Goal: Task Accomplishment & Management: Use online tool/utility

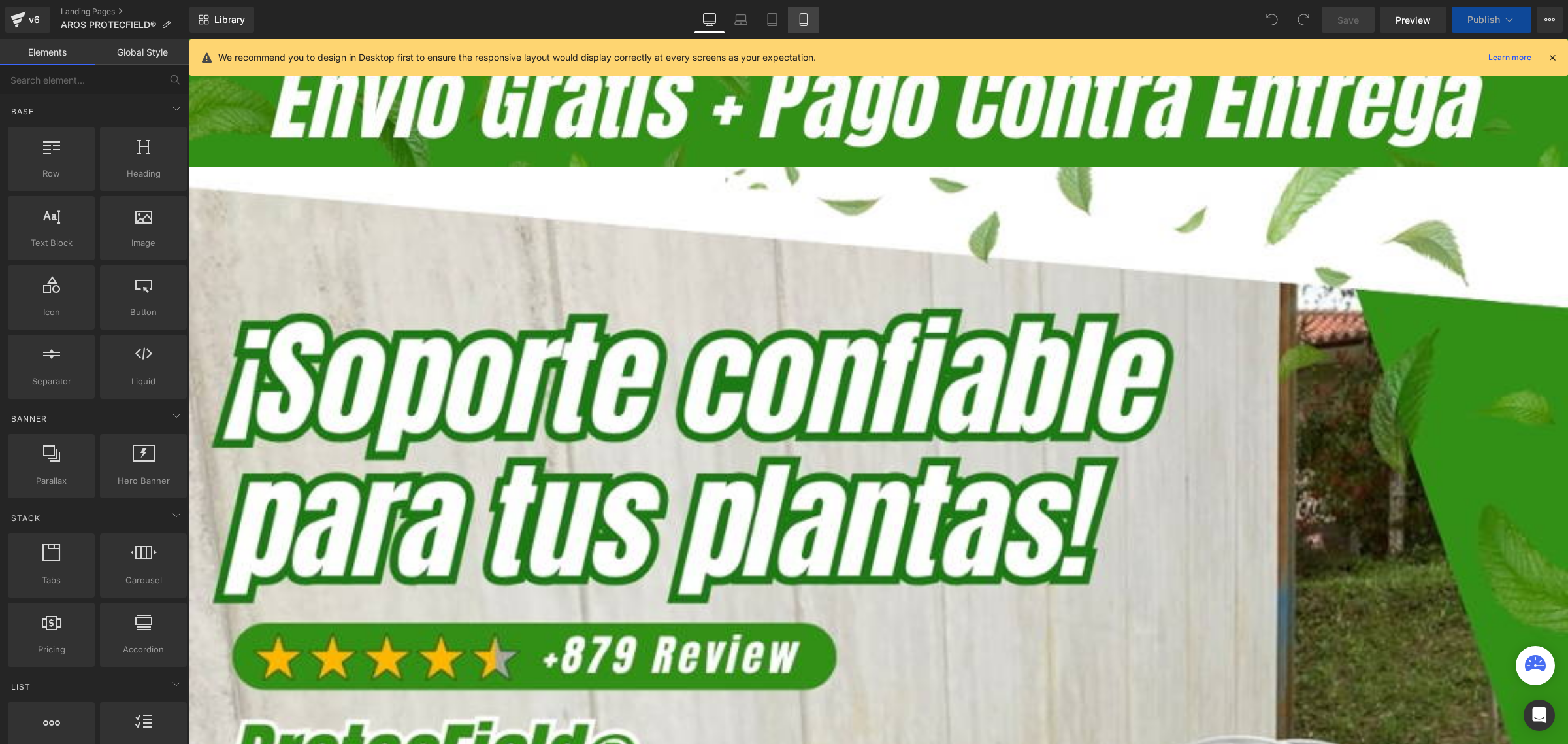
click at [802, 23] on icon at bounding box center [803, 23] width 8 height 0
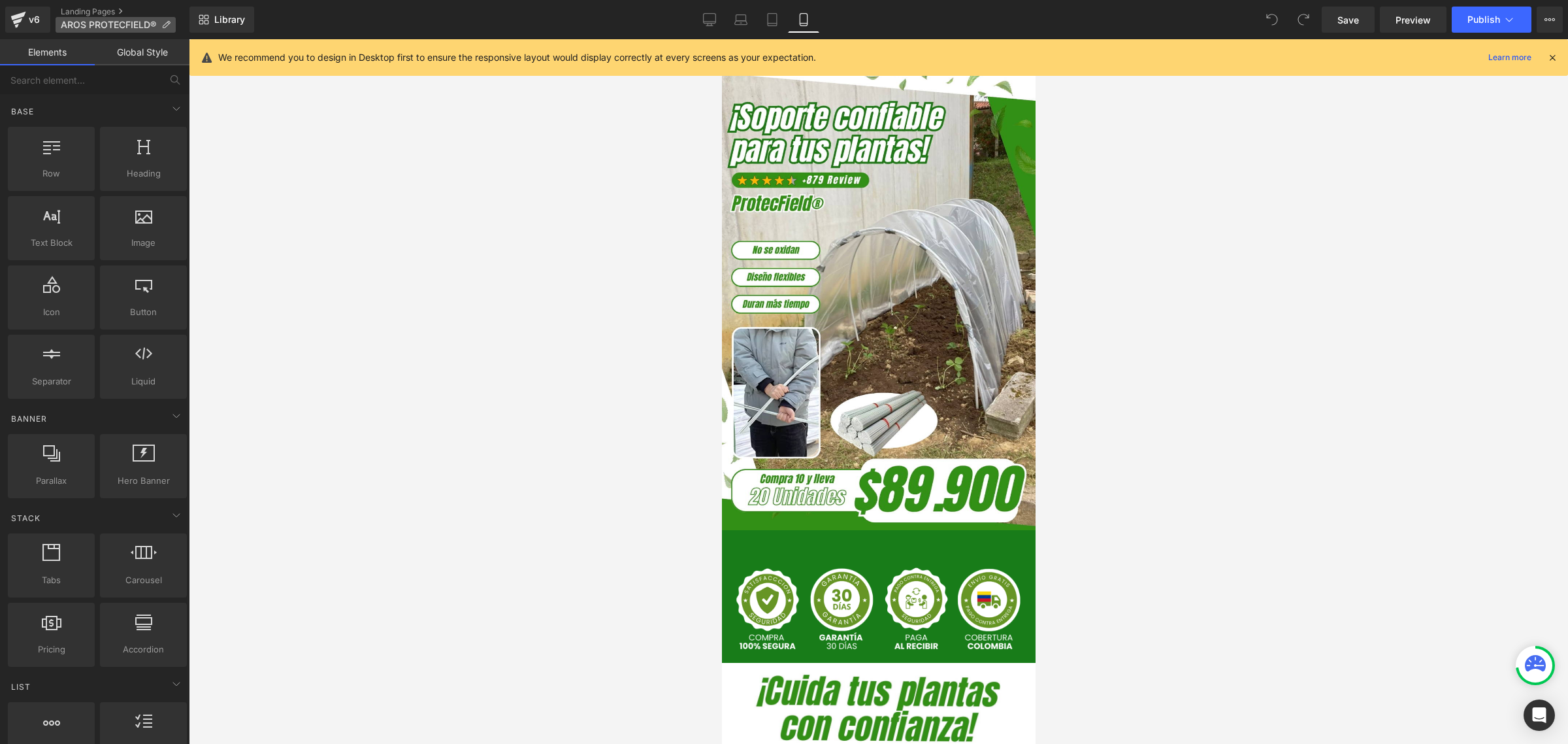
click at [164, 28] on icon at bounding box center [166, 24] width 9 height 9
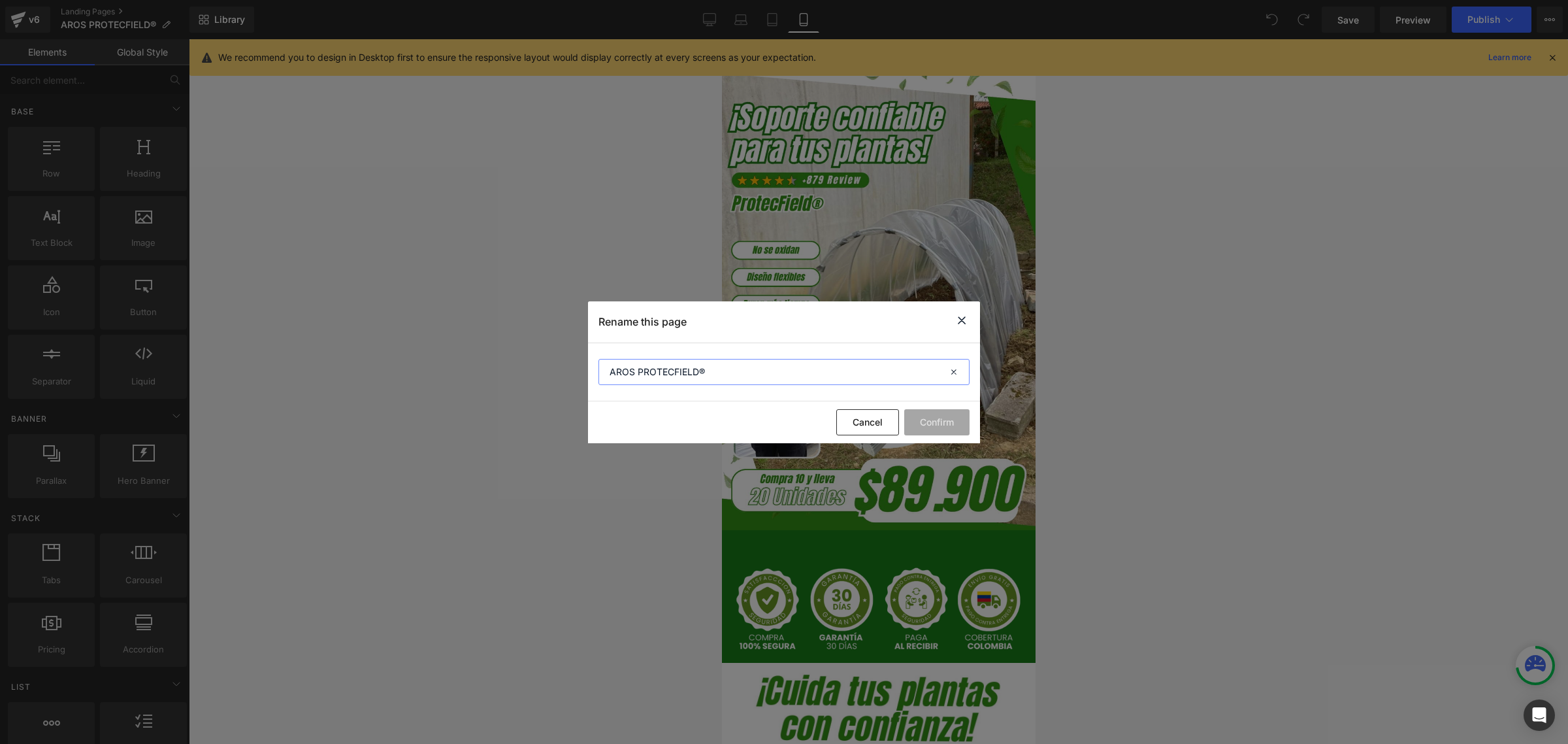
drag, startPoint x: 614, startPoint y: 372, endPoint x: 633, endPoint y: 374, distance: 19.1
click at [633, 374] on input "AROS PROTECFIELD®" at bounding box center [784, 372] width 372 height 26
type input "Aros ProtecField®"
click at [938, 419] on button "Confirm" at bounding box center [937, 422] width 65 height 26
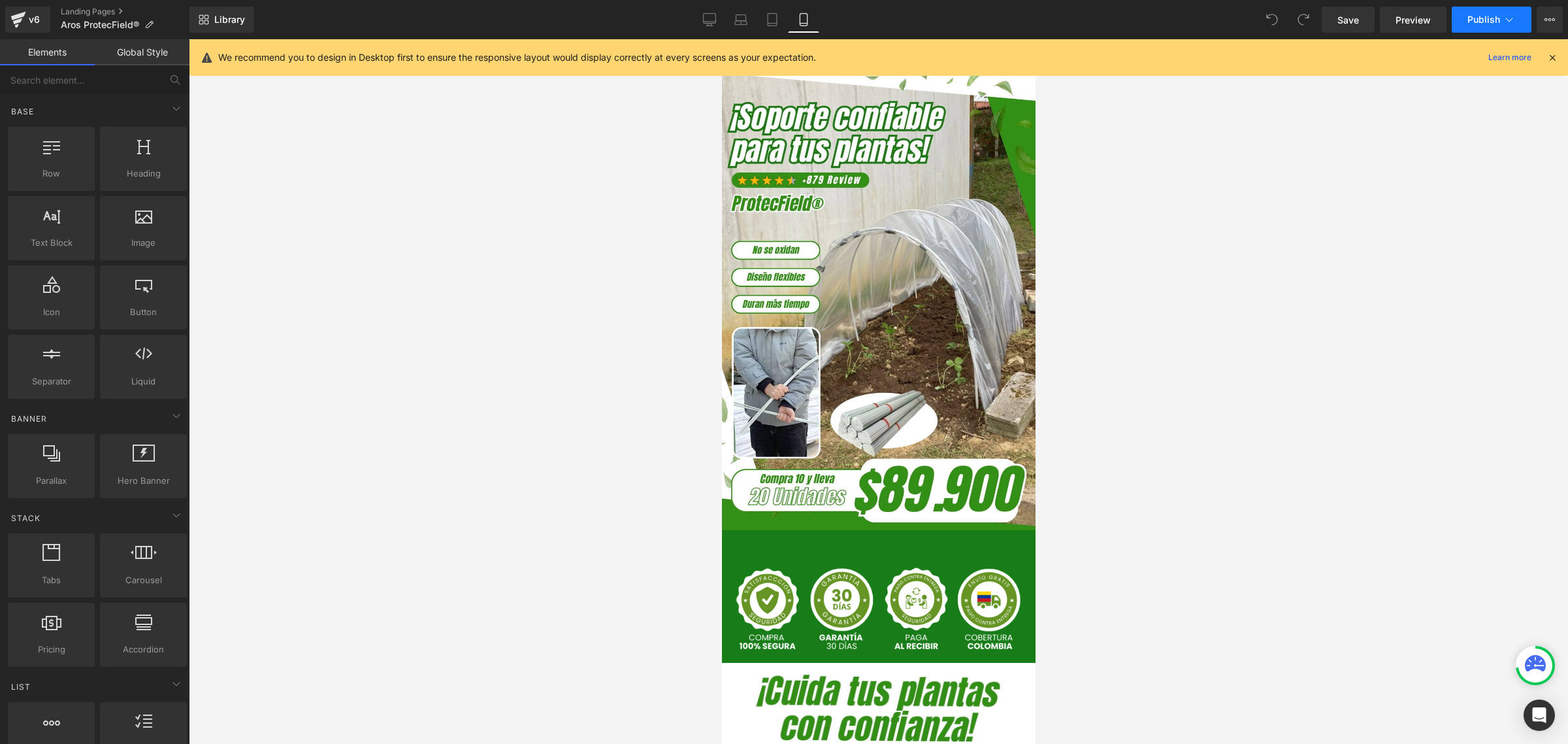
click at [1499, 15] on span "Publish" at bounding box center [1483, 19] width 33 height 10
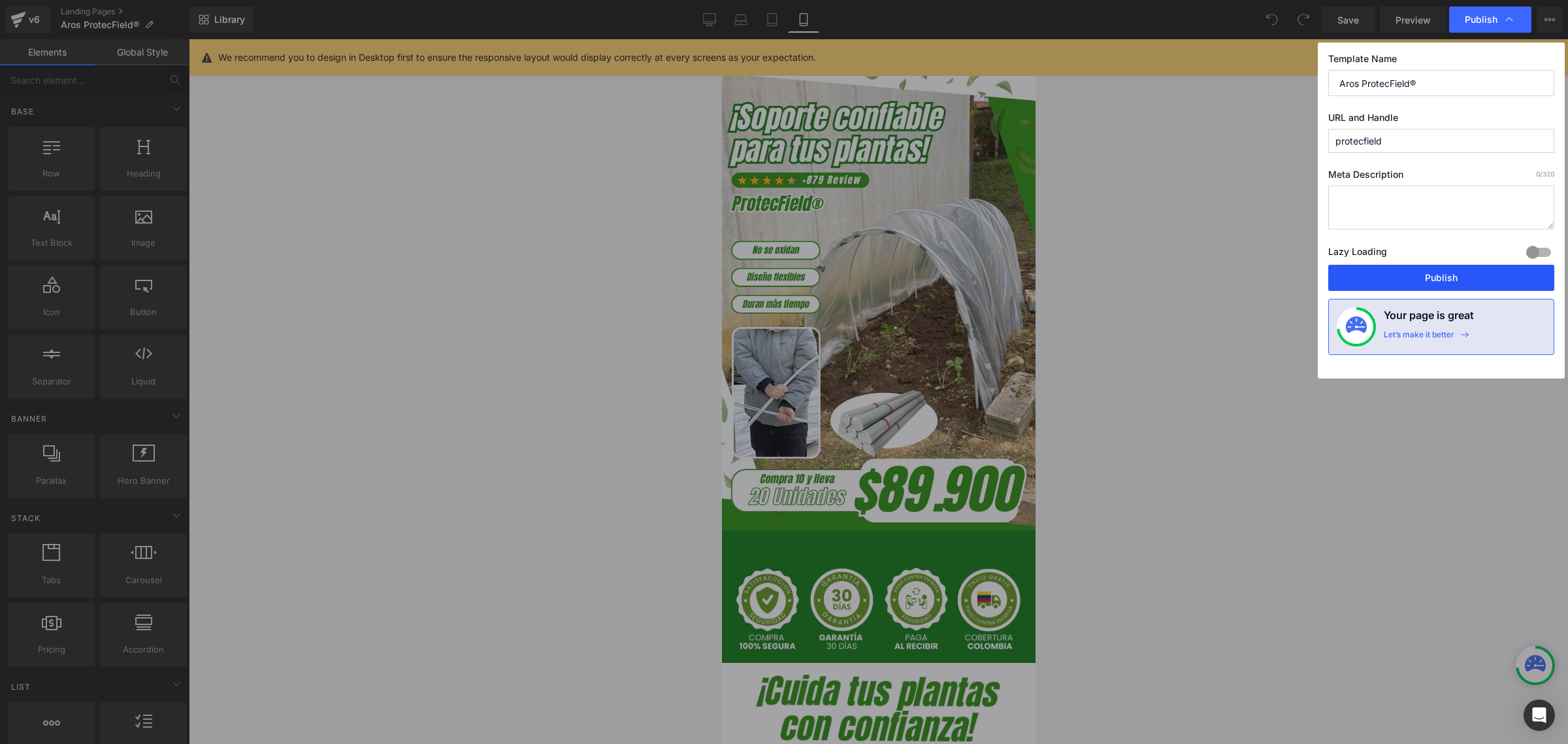
click at [1445, 278] on button "Publish" at bounding box center [1442, 277] width 226 height 26
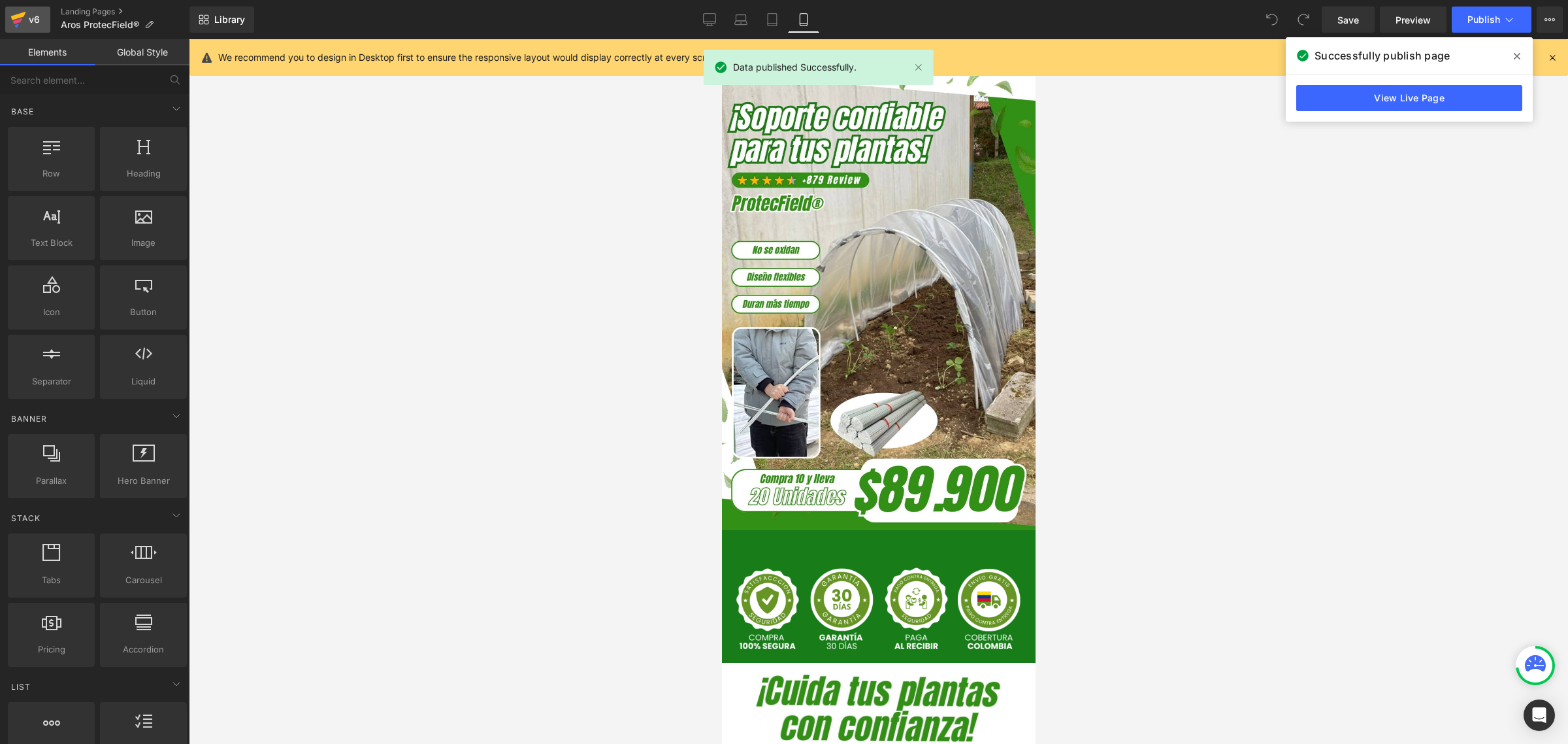
click at [27, 18] on div "v6" at bounding box center [34, 19] width 17 height 17
